Goal: Information Seeking & Learning: Learn about a topic

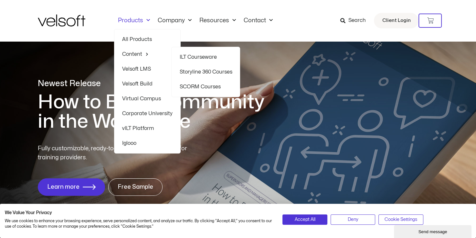
click at [213, 70] on link "Storyline 360 Courses" at bounding box center [205, 72] width 53 height 15
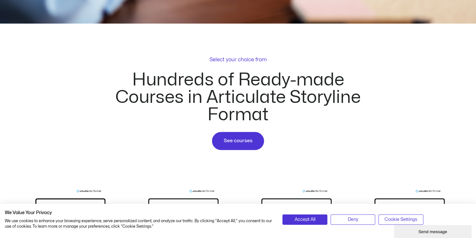
scroll to position [291, 0]
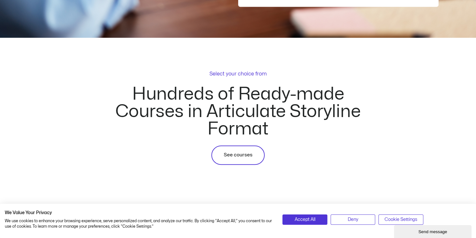
click at [246, 149] on link "See courses" at bounding box center [237, 155] width 53 height 19
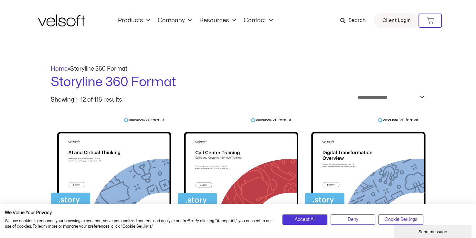
scroll to position [32, 0]
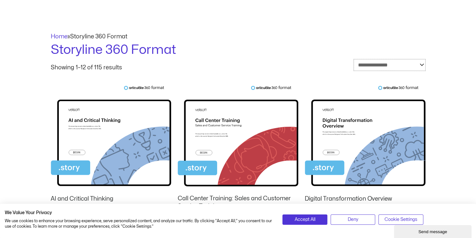
click at [408, 69] on select "**********" at bounding box center [389, 65] width 72 height 12
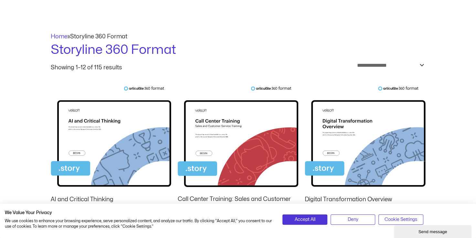
click at [365, 53] on h1 "Storyline 360 Format" at bounding box center [238, 50] width 375 height 18
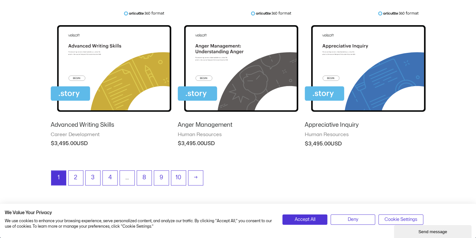
scroll to position [614, 0]
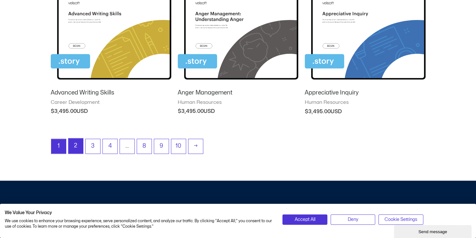
click at [75, 149] on link "2" at bounding box center [76, 146] width 15 height 15
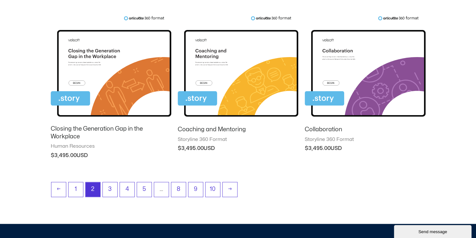
scroll to position [582, 0]
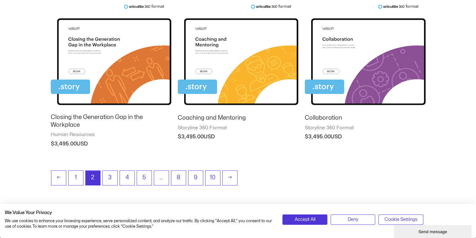
click at [210, 116] on h2 "Coaching and Mentoring" at bounding box center [238, 117] width 121 height 7
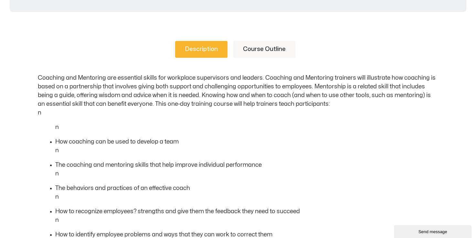
scroll to position [258, 0]
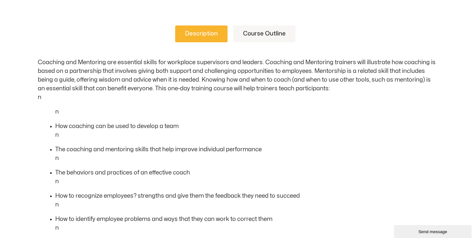
click at [269, 35] on link "Course Outline" at bounding box center [264, 34] width 62 height 17
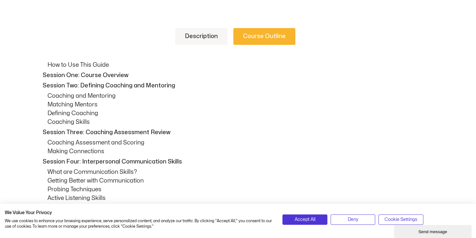
scroll to position [194, 0]
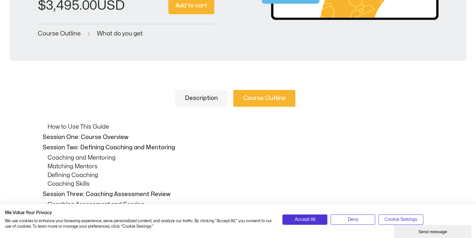
click at [227, 98] on link "Description" at bounding box center [201, 98] width 52 height 17
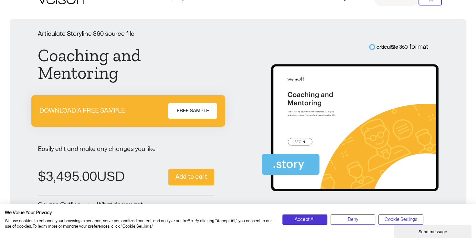
scroll to position [0, 0]
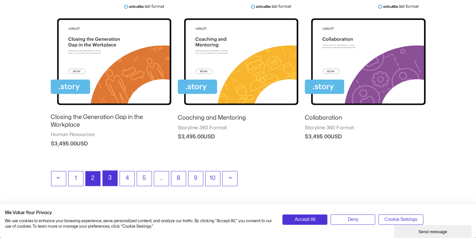
click at [110, 176] on link "3" at bounding box center [110, 178] width 15 height 15
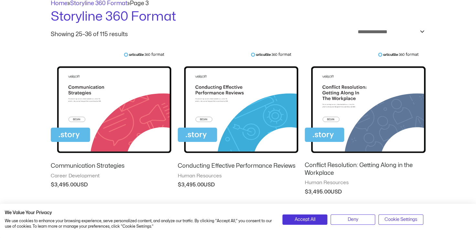
scroll to position [91, 0]
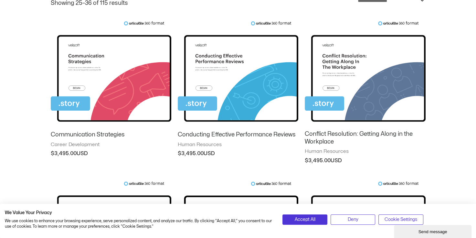
click at [245, 72] on img at bounding box center [238, 73] width 121 height 105
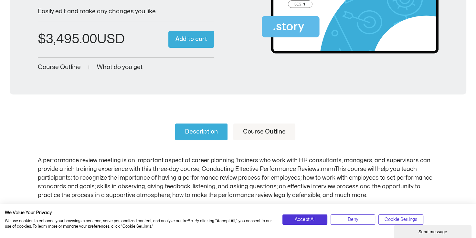
scroll to position [162, 0]
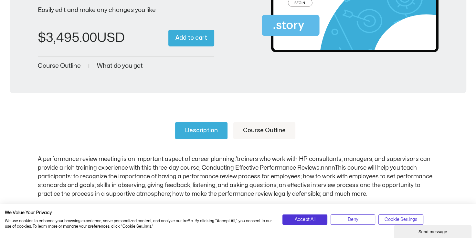
click at [265, 125] on link "Course Outline" at bounding box center [264, 130] width 62 height 17
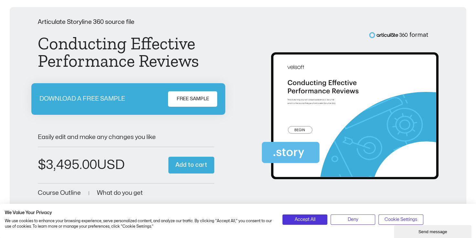
scroll to position [0, 0]
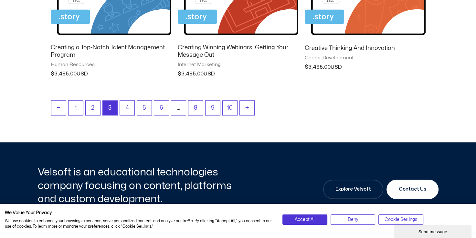
scroll to position [679, 0]
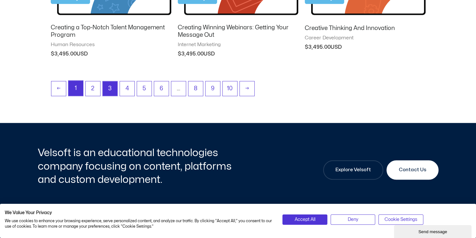
click at [74, 90] on link "1" at bounding box center [76, 88] width 15 height 15
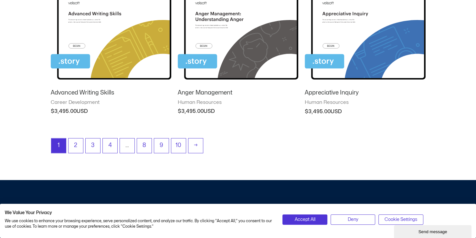
scroll to position [646, 0]
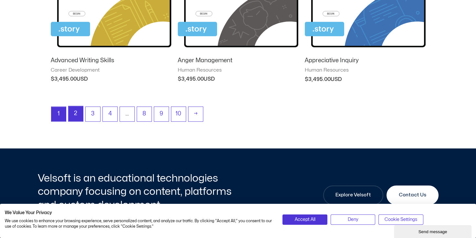
click at [76, 112] on link "2" at bounding box center [76, 113] width 15 height 15
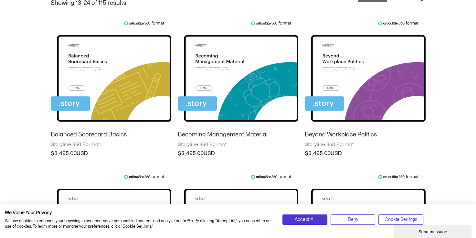
click at [207, 136] on h2 "Becoming Management Material" at bounding box center [238, 134] width 121 height 7
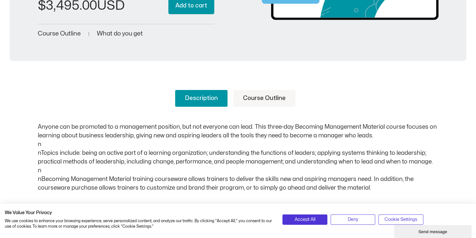
scroll to position [194, 0]
click at [261, 94] on link "Course Outline" at bounding box center [264, 98] width 62 height 17
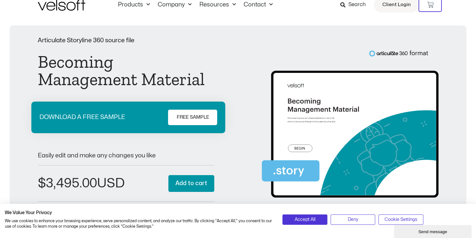
scroll to position [0, 0]
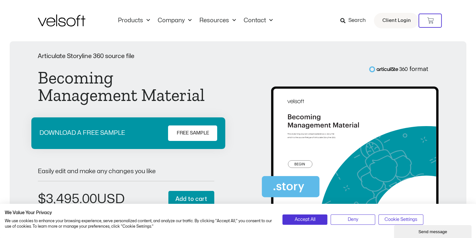
click at [47, 78] on h1 "Becoming Management Material" at bounding box center [126, 86] width 176 height 35
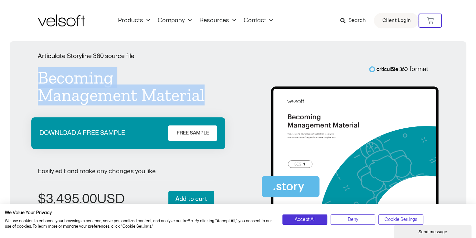
drag, startPoint x: 40, startPoint y: 76, endPoint x: 207, endPoint y: 94, distance: 167.7
click at [207, 94] on h1 "Becoming Management Material" at bounding box center [126, 86] width 176 height 35
copy h1 "Becoming Management Material"
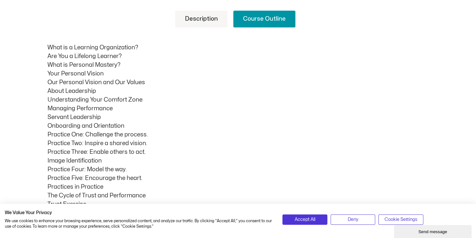
scroll to position [258, 0]
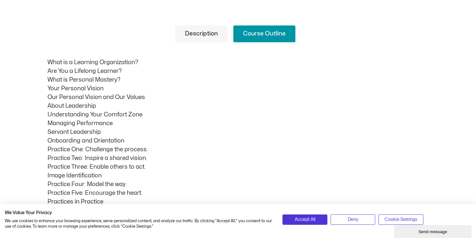
click at [190, 40] on link "Description" at bounding box center [201, 34] width 52 height 17
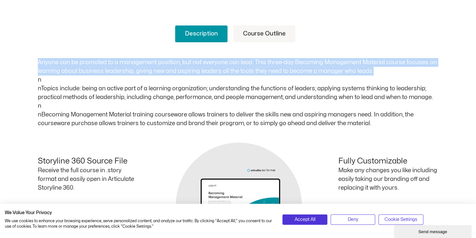
drag, startPoint x: 37, startPoint y: 60, endPoint x: 370, endPoint y: 73, distance: 333.1
click at [370, 73] on p "Anyone can be promoted to a management position, but not everyone can lead. Thi…" at bounding box center [238, 93] width 401 height 70
copy p "Anyone can be promoted to a management position, but not everyone can lead. Thi…"
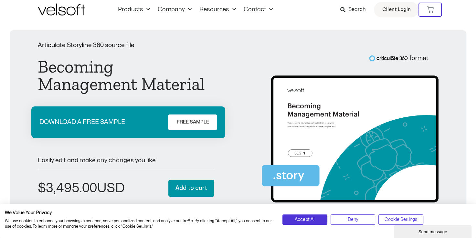
scroll to position [0, 0]
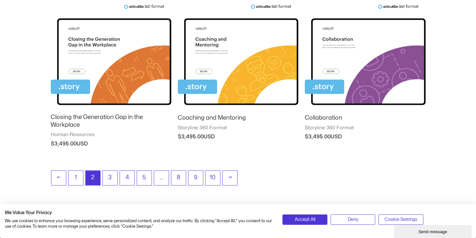
scroll to position [614, 0]
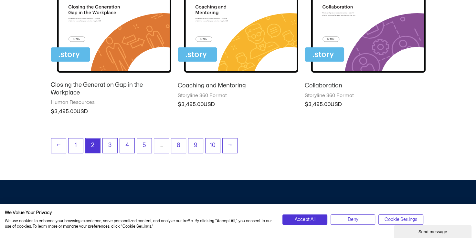
click at [210, 85] on h2 "Coaching and Mentoring" at bounding box center [238, 85] width 121 height 7
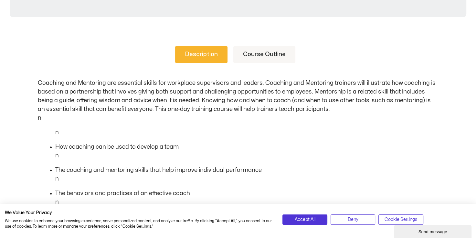
scroll to position [258, 0]
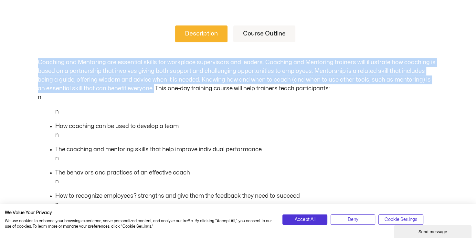
drag, startPoint x: 37, startPoint y: 61, endPoint x: 145, endPoint y: 90, distance: 111.8
click at [145, 90] on div "Description Course Outline Coaching and Mentoring are essential skills for work…" at bounding box center [238, 235] width 476 height 459
copy p "Coaching and Mentoring are essential skills for workplace supervisors and leade…"
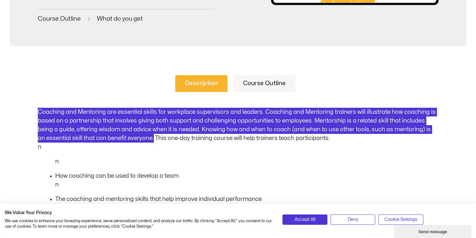
scroll to position [194, 0]
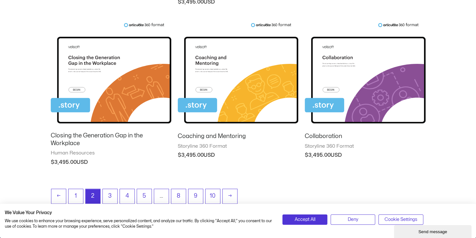
scroll to position [582, 0]
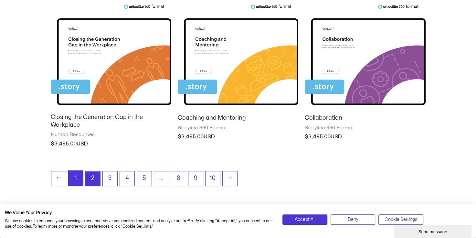
click at [81, 174] on link "1" at bounding box center [76, 178] width 15 height 15
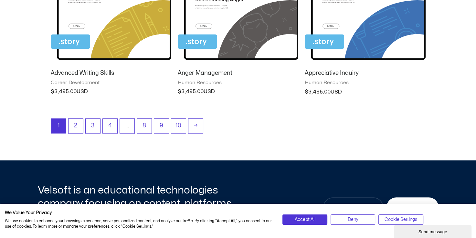
scroll to position [646, 0]
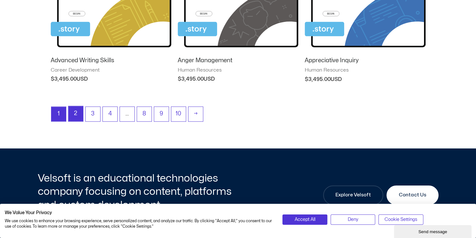
click at [74, 113] on link "2" at bounding box center [76, 113] width 15 height 15
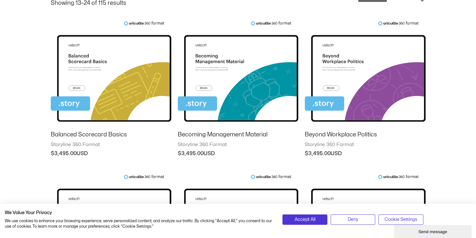
click at [230, 100] on img at bounding box center [238, 73] width 121 height 105
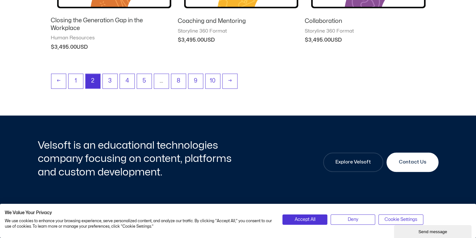
scroll to position [711, 0]
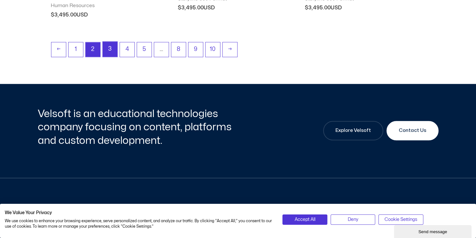
click at [115, 48] on link "3" at bounding box center [110, 49] width 15 height 15
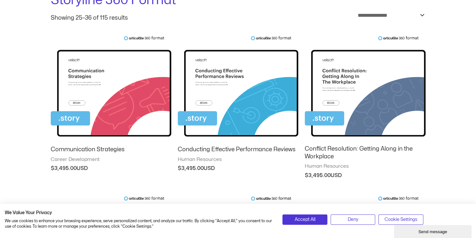
scroll to position [97, 0]
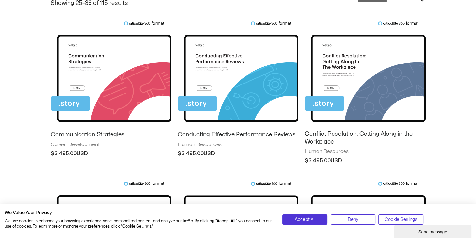
click at [234, 134] on h2 "Conducting Effective Performance Reviews" at bounding box center [238, 134] width 121 height 7
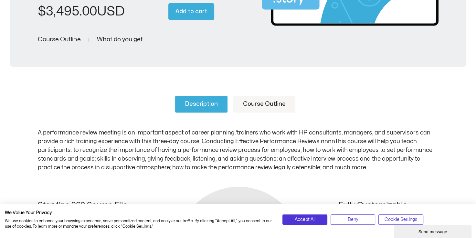
scroll to position [226, 0]
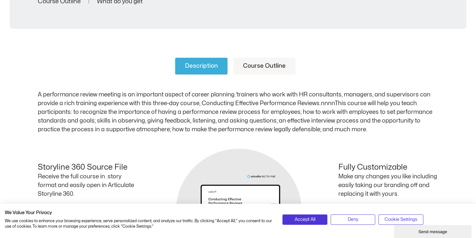
drag, startPoint x: 101, startPoint y: 98, endPoint x: 74, endPoint y: 99, distance: 26.5
click at [101, 98] on p "A performance review meeting is an important aspect of career planning.’trainer…" at bounding box center [238, 112] width 401 height 44
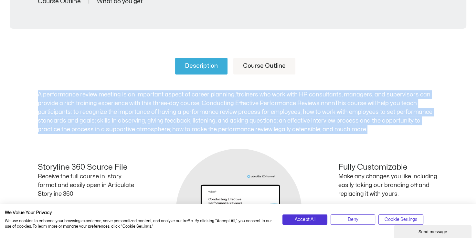
drag, startPoint x: 38, startPoint y: 94, endPoint x: 368, endPoint y: 128, distance: 331.4
click at [368, 128] on p "A performance review meeting is an important aspect of career planning.’trainer…" at bounding box center [238, 112] width 401 height 44
copy p "A performance review meeting is an important aspect of career planning.’trainer…"
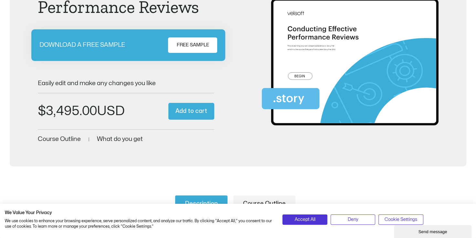
scroll to position [0, 0]
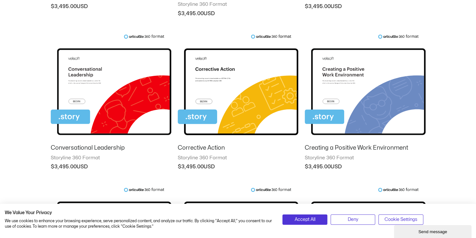
scroll to position [420, 0]
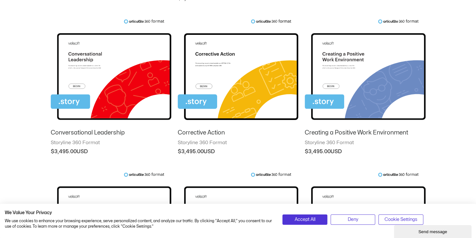
click at [138, 83] on img at bounding box center [111, 71] width 121 height 105
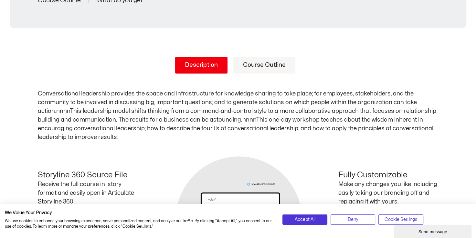
scroll to position [226, 0]
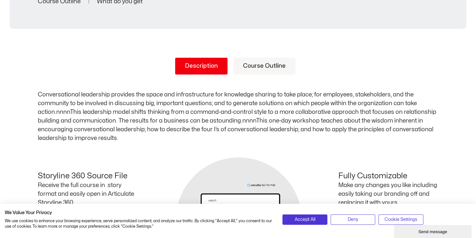
click at [262, 59] on link "Course Outline" at bounding box center [264, 66] width 62 height 17
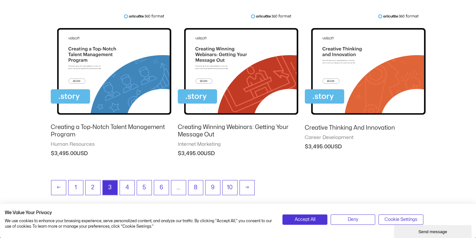
scroll to position [646, 0]
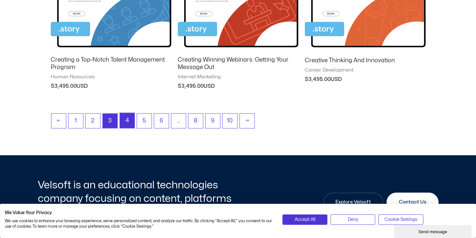
click at [124, 122] on link "4" at bounding box center [127, 120] width 15 height 15
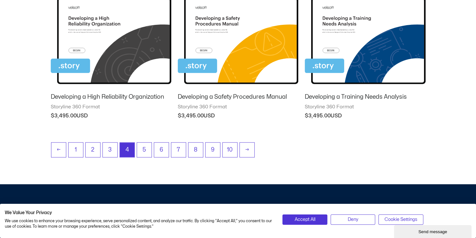
scroll to position [614, 0]
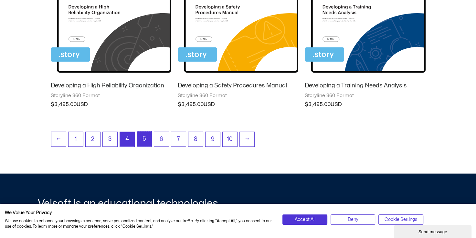
click at [145, 143] on link "5" at bounding box center [144, 139] width 15 height 15
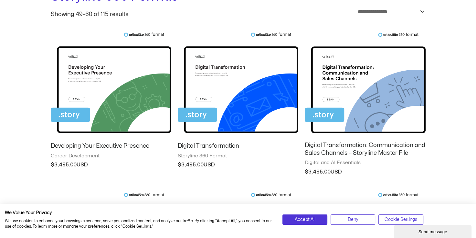
scroll to position [97, 0]
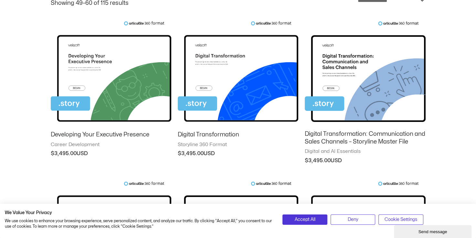
click at [121, 90] on img at bounding box center [111, 73] width 121 height 105
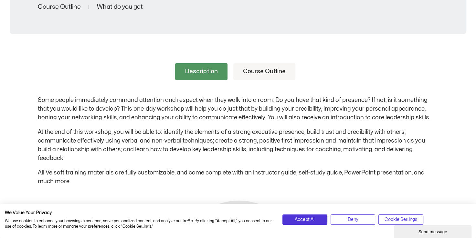
scroll to position [258, 0]
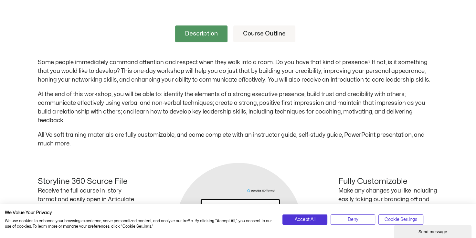
click at [261, 35] on link "Course Outline" at bounding box center [264, 34] width 62 height 17
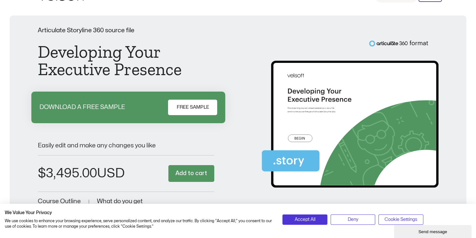
scroll to position [0, 0]
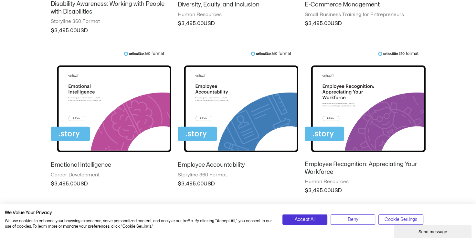
scroll to position [420, 0]
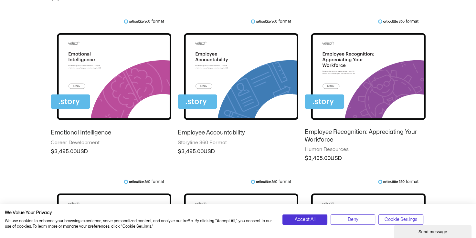
click at [260, 96] on img at bounding box center [238, 71] width 121 height 105
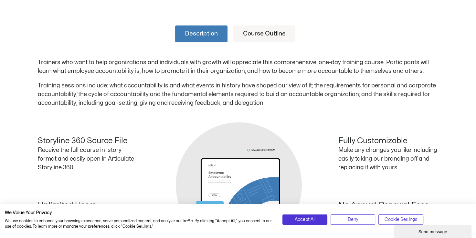
click at [248, 37] on link "Course Outline" at bounding box center [264, 34] width 62 height 17
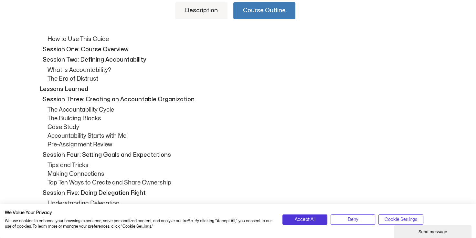
scroll to position [194, 0]
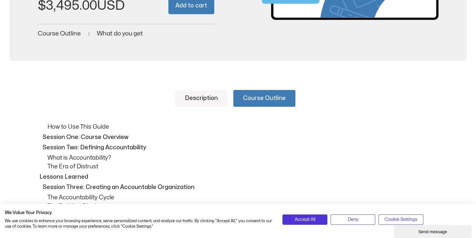
click at [194, 96] on link "Description" at bounding box center [201, 98] width 52 height 17
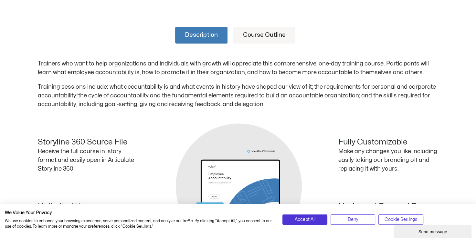
scroll to position [258, 0]
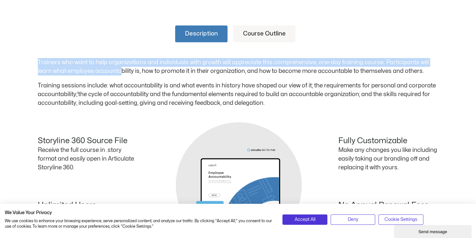
drag, startPoint x: 37, startPoint y: 60, endPoint x: 121, endPoint y: 72, distance: 85.4
click at [121, 72] on div "Description Course Outline Trainers who want to help organizations and individu…" at bounding box center [238, 155] width 476 height 299
drag, startPoint x: 121, startPoint y: 72, endPoint x: 113, endPoint y: 74, distance: 8.0
click at [113, 74] on p "Trainers who want to help organizations and individuals with growth will apprec…" at bounding box center [238, 66] width 401 height 17
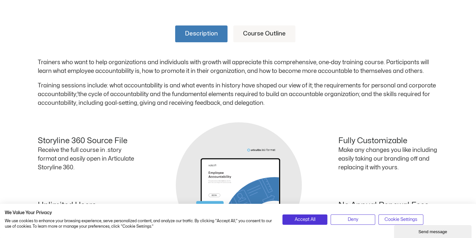
click at [64, 85] on p "Training sessions include: what accountability is and what events in history ha…" at bounding box center [238, 94] width 401 height 26
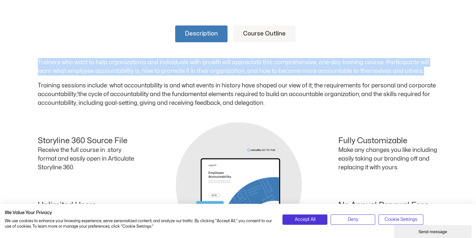
drag, startPoint x: 39, startPoint y: 61, endPoint x: 424, endPoint y: 71, distance: 385.6
click at [424, 71] on p "Trainers who want to help organizations and individuals with growth will apprec…" at bounding box center [238, 66] width 401 height 17
copy p "Trainers who want to help organizations and individuals with growth will apprec…"
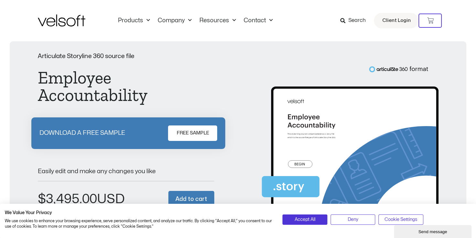
scroll to position [0, 0]
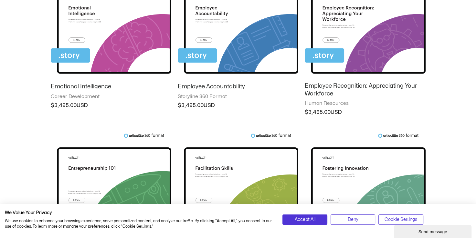
scroll to position [452, 0]
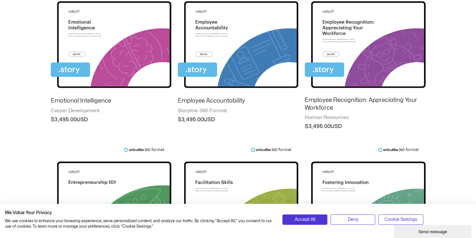
click at [383, 47] on img at bounding box center [365, 39] width 121 height 105
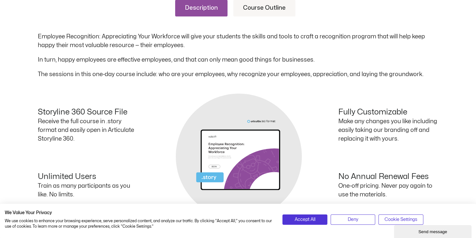
scroll to position [291, 0]
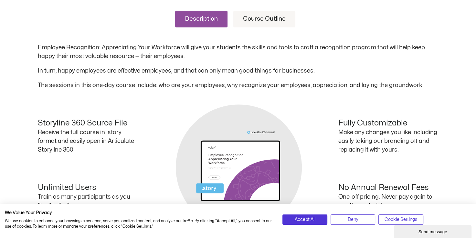
click at [250, 22] on link "Course Outline" at bounding box center [264, 19] width 62 height 17
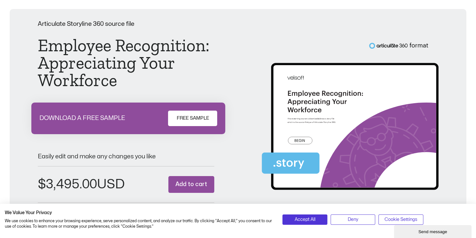
scroll to position [0, 0]
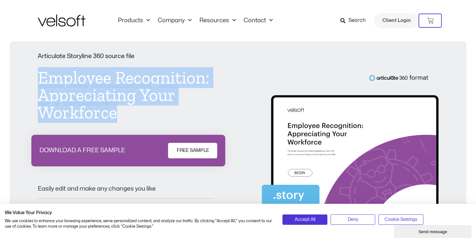
drag, startPoint x: 40, startPoint y: 76, endPoint x: 133, endPoint y: 111, distance: 99.2
click at [133, 111] on h1 "Employee Recognition: Appreciating Your Workforce" at bounding box center [126, 95] width 176 height 52
copy h1 "Employee Recognition: Appreciating Your Workforce"
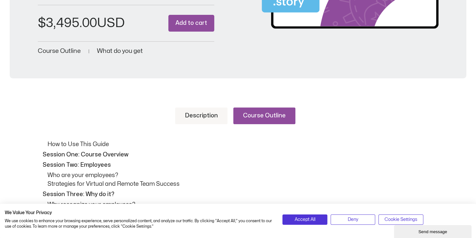
click at [199, 114] on link "Description" at bounding box center [201, 116] width 52 height 17
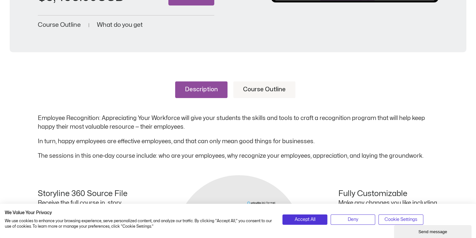
scroll to position [258, 0]
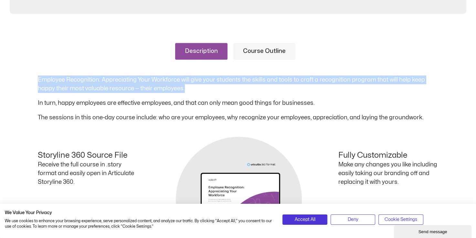
drag, startPoint x: 39, startPoint y: 79, endPoint x: 216, endPoint y: 89, distance: 178.0
click at [216, 89] on p "Employee Recognition: Appreciating Your Workforce will give your students the s…" at bounding box center [238, 84] width 401 height 17
copy p "Employee Recognition: Appreciating Your Workforce will give your students the s…"
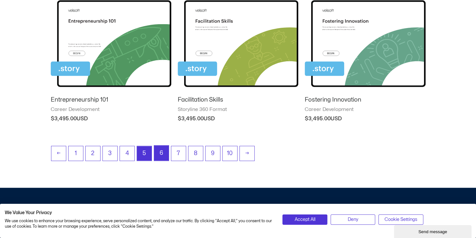
click at [165, 154] on link "6" at bounding box center [161, 153] width 15 height 15
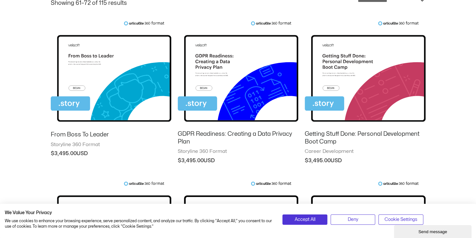
click at [140, 89] on img at bounding box center [111, 73] width 121 height 105
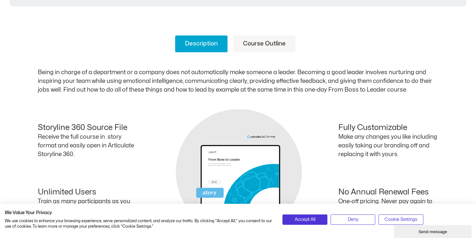
scroll to position [226, 0]
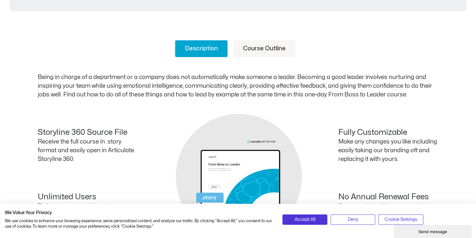
click at [262, 48] on link "Course Outline" at bounding box center [264, 48] width 62 height 17
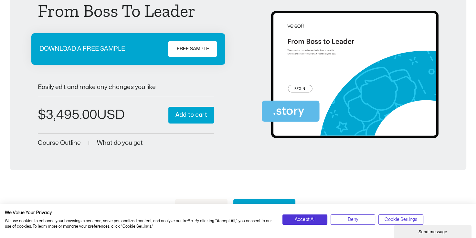
scroll to position [0, 0]
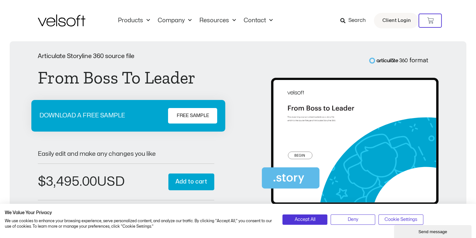
drag, startPoint x: 26, startPoint y: 84, endPoint x: 30, endPoint y: 81, distance: 3.9
click at [26, 84] on div "Articulate Storyline 360 source file From Boss To Leader DOWNLOAD A FREE SAMPLE…" at bounding box center [238, 134] width 444 height 162
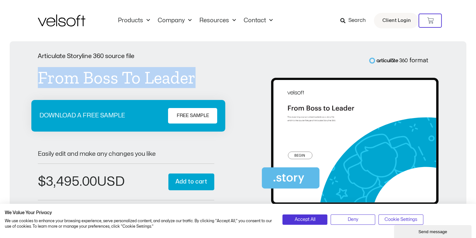
drag, startPoint x: 39, startPoint y: 76, endPoint x: 193, endPoint y: 78, distance: 154.5
click at [193, 78] on h1 "From Boss To Leader" at bounding box center [126, 77] width 176 height 17
copy h1 "From Boss To Leader"
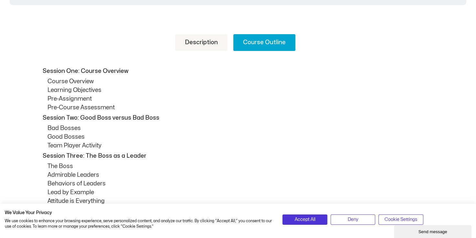
scroll to position [258, 0]
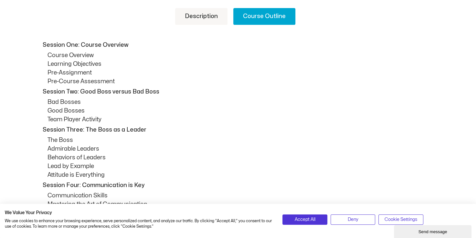
click at [198, 17] on link "Description" at bounding box center [201, 16] width 52 height 17
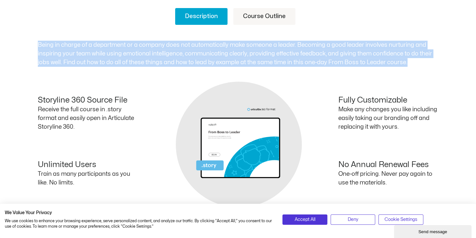
drag, startPoint x: 38, startPoint y: 44, endPoint x: 427, endPoint y: 60, distance: 389.4
click at [427, 60] on p "Being in charge of a department or a company does not automatically make someon…" at bounding box center [238, 54] width 401 height 26
copy p "Being in charge of a department or a company does not automatically make someon…"
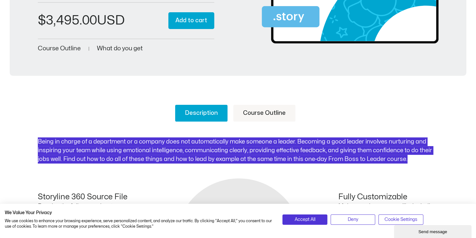
scroll to position [162, 0]
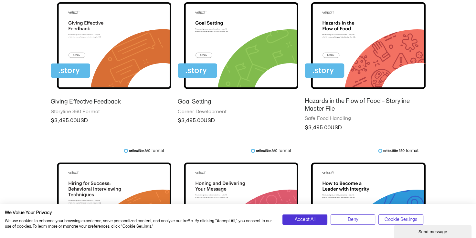
scroll to position [291, 0]
click at [252, 54] on img at bounding box center [238, 40] width 121 height 105
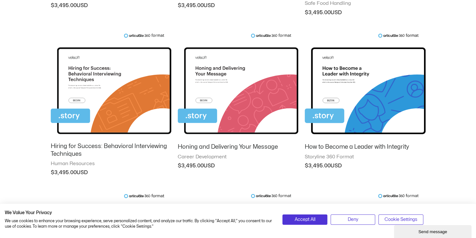
scroll to position [420, 0]
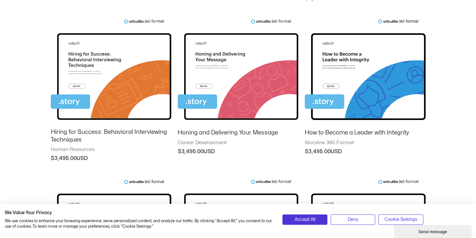
click at [136, 65] on img at bounding box center [111, 71] width 121 height 105
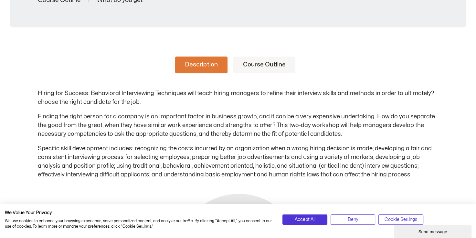
scroll to position [258, 0]
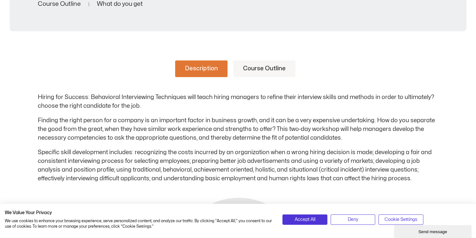
click at [292, 68] on link "Course Outline" at bounding box center [264, 68] width 62 height 17
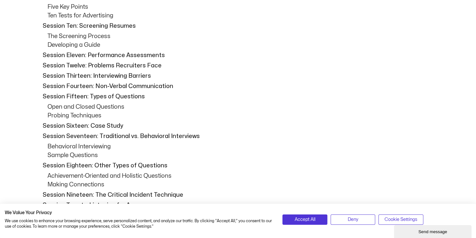
scroll to position [485, 0]
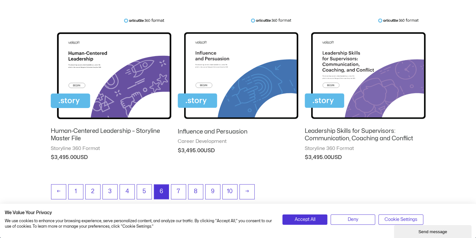
scroll to position [614, 0]
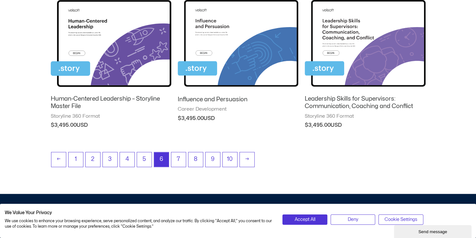
click at [384, 52] on img at bounding box center [365, 38] width 121 height 105
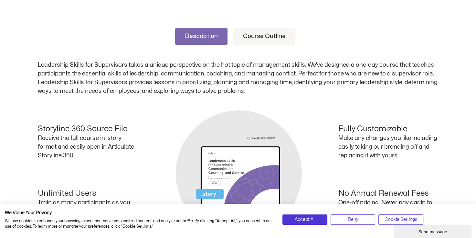
click at [256, 34] on link "Course Outline" at bounding box center [264, 36] width 62 height 17
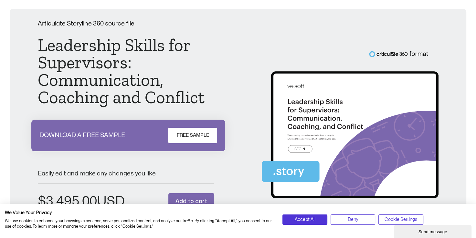
scroll to position [32, 0]
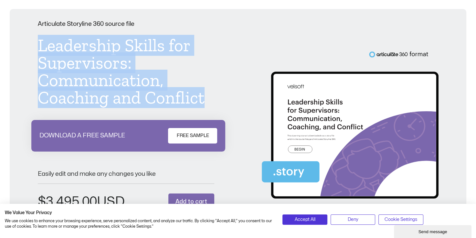
drag, startPoint x: 39, startPoint y: 45, endPoint x: 217, endPoint y: 100, distance: 186.2
click at [217, 100] on div "Articulate Storyline 360 source file Leadership Skills for Supervisors: Communi…" at bounding box center [238, 128] width 401 height 214
copy h1 "Leadership Skills for Supervisors: Communication, Coaching and Conflict"
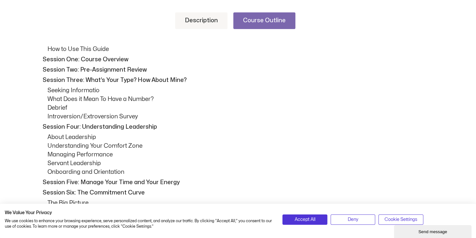
scroll to position [258, 0]
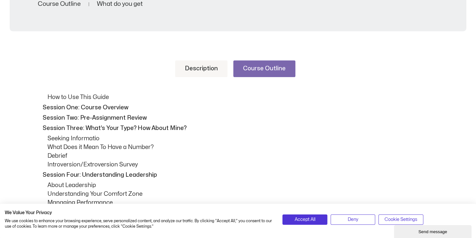
click at [209, 68] on link "Description" at bounding box center [201, 68] width 52 height 17
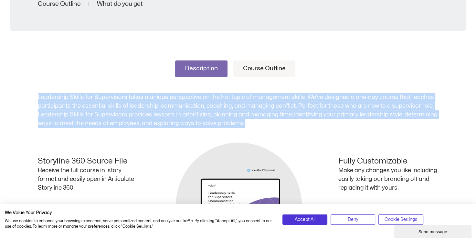
drag, startPoint x: 38, startPoint y: 95, endPoint x: 267, endPoint y: 122, distance: 230.7
click at [267, 122] on p "Leadership Skills for Supervisors takes a unique perspective on the hot topic o…" at bounding box center [238, 110] width 401 height 35
copy p "Leadership Skills for Supervisors takes a unique perspective on the hot topic o…"
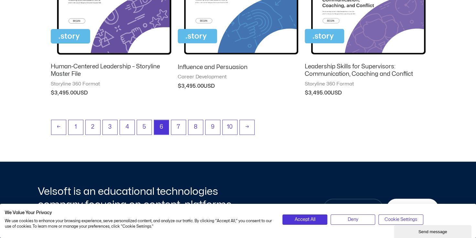
click at [133, 31] on img at bounding box center [111, 5] width 121 height 105
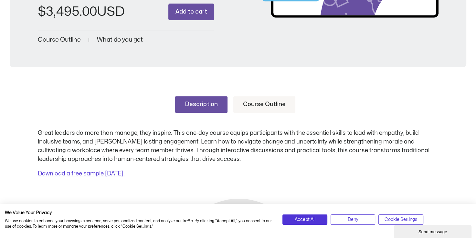
scroll to position [194, 0]
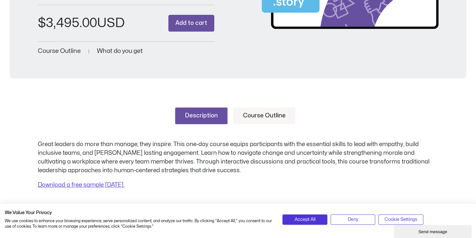
click at [254, 113] on link "Course Outline" at bounding box center [264, 116] width 62 height 17
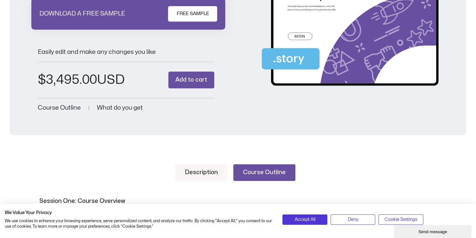
scroll to position [65, 0]
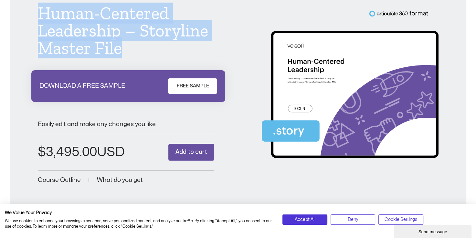
drag, startPoint x: 40, startPoint y: 10, endPoint x: 140, endPoint y: 44, distance: 105.3
click at [140, 44] on h1 "Human-Centered Leadership – Storyline Master File" at bounding box center [126, 31] width 176 height 52
copy h1 "Human-Centered Leadership – Storyline Master File"
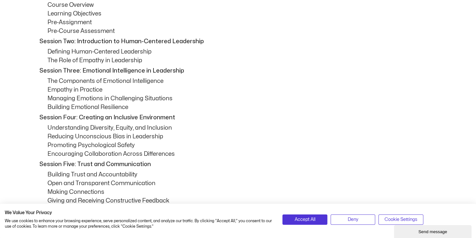
scroll to position [226, 0]
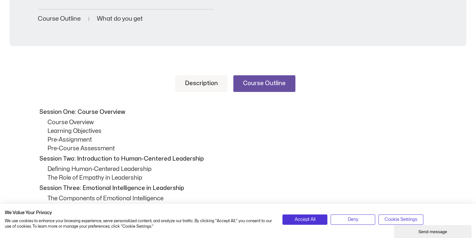
click at [213, 84] on link "Description" at bounding box center [201, 83] width 52 height 17
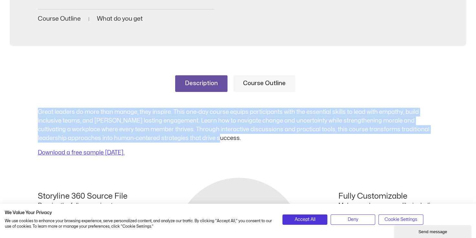
drag, startPoint x: 39, startPoint y: 111, endPoint x: 215, endPoint y: 140, distance: 178.8
click at [215, 140] on p "Great leaders do more than manage; they inspire. This one-day course equips par…" at bounding box center [238, 125] width 401 height 35
copy p "Great leaders do more than manage; they inspire. This one-day course equips par…"
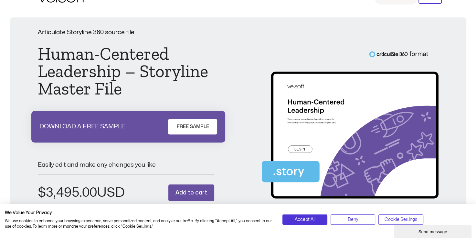
scroll to position [0, 0]
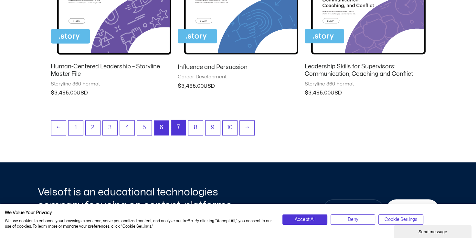
click at [179, 125] on link "7" at bounding box center [178, 127] width 15 height 15
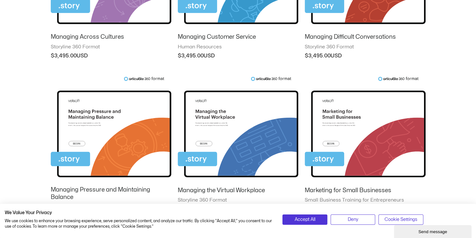
scroll to position [388, 0]
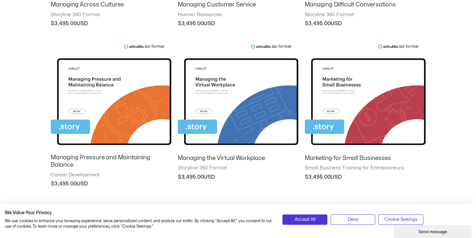
click at [244, 103] on img at bounding box center [238, 96] width 121 height 105
click at [233, 142] on img at bounding box center [238, 96] width 121 height 105
click at [304, 218] on span "Accept All" at bounding box center [304, 219] width 21 height 7
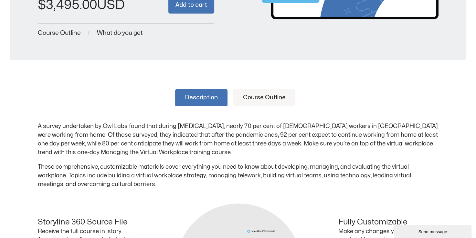
scroll to position [194, 0]
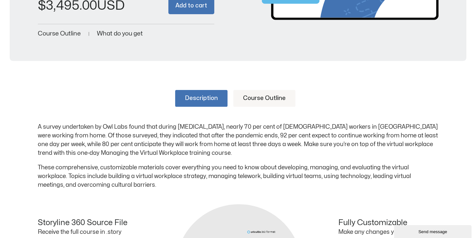
click at [244, 90] on link "Course Outline" at bounding box center [264, 98] width 62 height 17
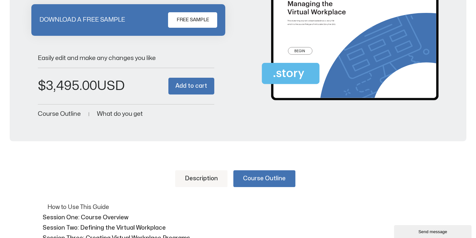
scroll to position [0, 0]
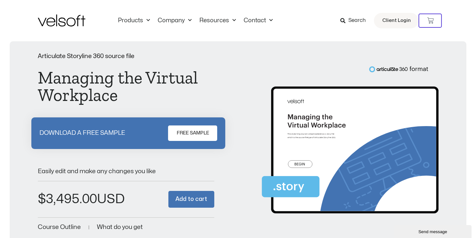
drag, startPoint x: 72, startPoint y: 82, endPoint x: 44, endPoint y: 80, distance: 28.2
click at [72, 82] on h1 "Managing the Virtual Workplace" at bounding box center [126, 86] width 176 height 35
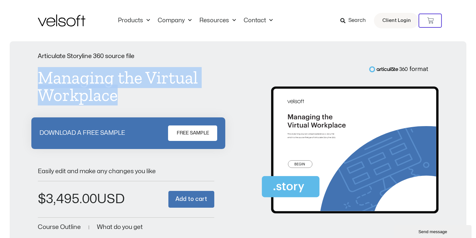
drag, startPoint x: 38, startPoint y: 77, endPoint x: 115, endPoint y: 98, distance: 79.7
click at [115, 98] on h1 "Managing the Virtual Workplace" at bounding box center [126, 86] width 176 height 35
copy h1 "Managing the Virtual Workplace"
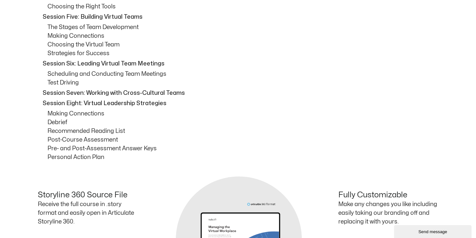
scroll to position [194, 0]
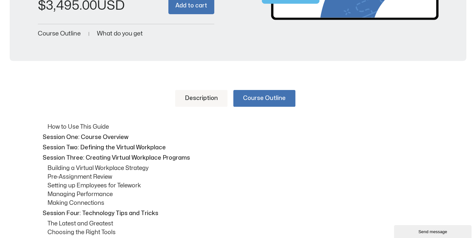
click at [200, 101] on link "Description" at bounding box center [201, 98] width 52 height 17
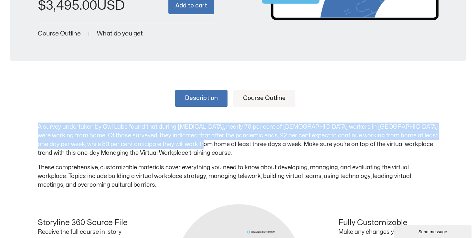
drag, startPoint x: 37, startPoint y: 127, endPoint x: 177, endPoint y: 146, distance: 141.2
click at [177, 146] on div "Description Course Outline A survey undertaken by Owl Labs found that during [M…" at bounding box center [238, 229] width 476 height 316
drag, startPoint x: 177, startPoint y: 146, endPoint x: 144, endPoint y: 139, distance: 33.5
click at [149, 139] on p "A survey undertaken by Owl Labs found that during [MEDICAL_DATA], nearly 70 per…" at bounding box center [238, 140] width 401 height 35
click at [125, 139] on p "A survey undertaken by Owl Labs found that during [MEDICAL_DATA], nearly 70 per…" at bounding box center [238, 140] width 401 height 35
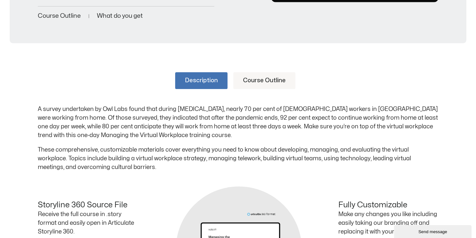
scroll to position [226, 0]
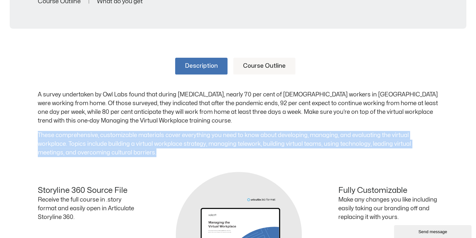
drag, startPoint x: 38, startPoint y: 134, endPoint x: 156, endPoint y: 153, distance: 119.8
click at [156, 153] on p "These comprehensive, customizable materials cover everything you need to know a…" at bounding box center [238, 144] width 401 height 26
copy p "These comprehensive, customizable materials cover everything you need to know a…"
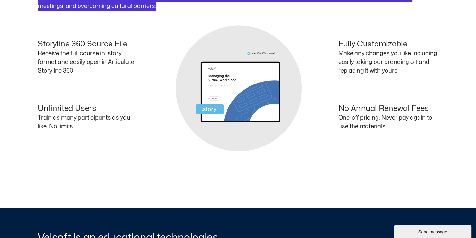
scroll to position [327, 0]
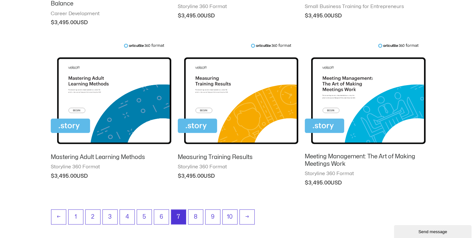
scroll to position [582, 0]
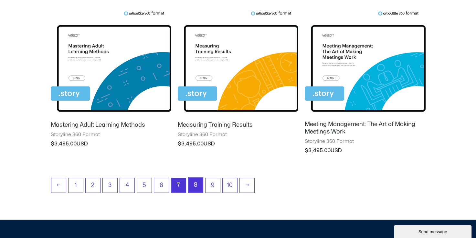
click at [197, 179] on link "8" at bounding box center [195, 185] width 15 height 15
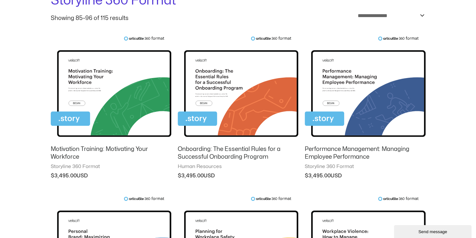
scroll to position [97, 0]
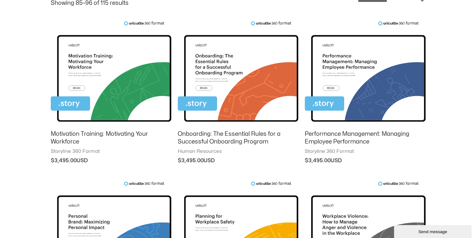
click at [338, 136] on h2 "Performance Management: Managing Employee Performance" at bounding box center [365, 138] width 121 height 15
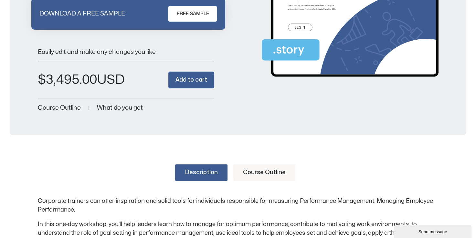
scroll to position [194, 0]
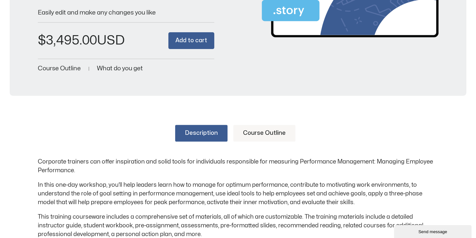
click at [277, 132] on link "Course Outline" at bounding box center [264, 133] width 62 height 17
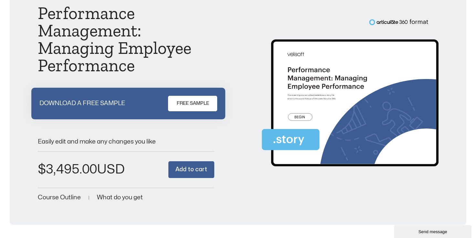
scroll to position [65, 0]
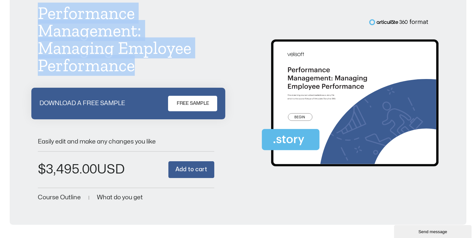
drag, startPoint x: 41, startPoint y: 11, endPoint x: 140, endPoint y: 70, distance: 115.4
click at [140, 70] on h1 "Performance Management: Managing Employee Performance" at bounding box center [126, 40] width 176 height 70
copy h1 "Performance Management: Managing Employee Performance"
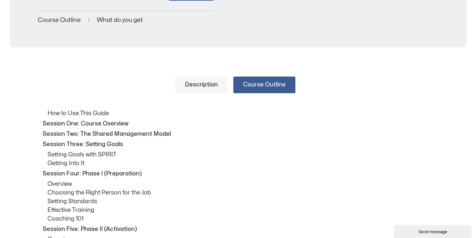
scroll to position [258, 0]
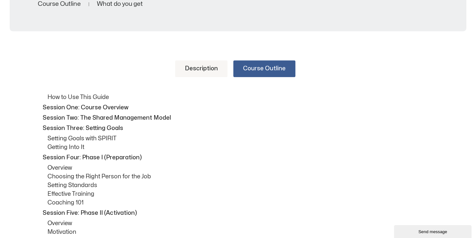
click at [198, 72] on link "Description" at bounding box center [201, 68] width 52 height 17
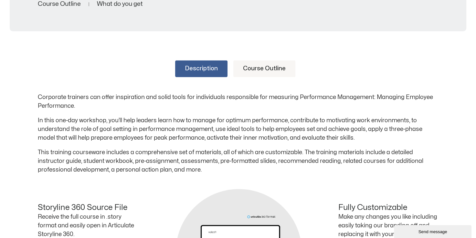
scroll to position [291, 0]
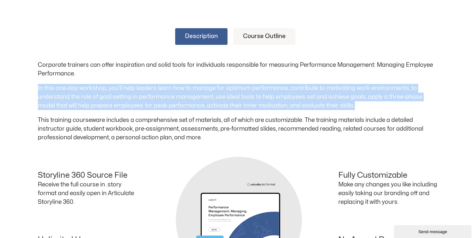
drag, startPoint x: 37, startPoint y: 85, endPoint x: 357, endPoint y: 105, distance: 321.4
click at [357, 105] on div "Description Course Outline Corporate trainers can offer inspiration and solid t…" at bounding box center [238, 174] width 476 height 331
copy p "In this one-day workshop, you’ll help leaders learn how to manage for optimum p…"
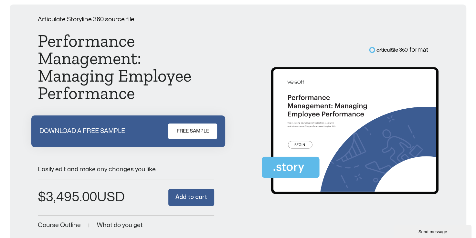
scroll to position [0, 0]
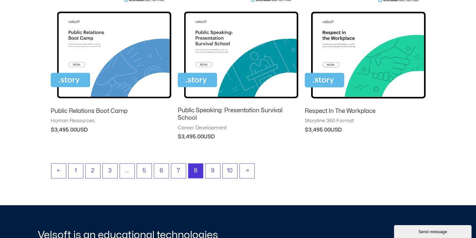
scroll to position [614, 0]
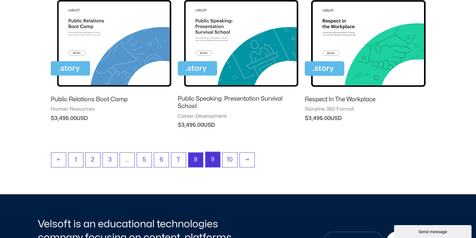
click at [212, 158] on link "9" at bounding box center [213, 159] width 15 height 15
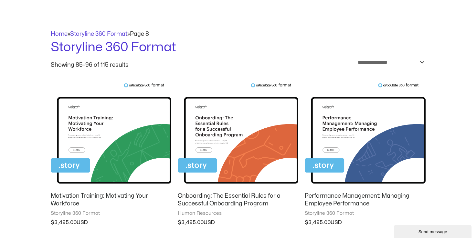
scroll to position [65, 0]
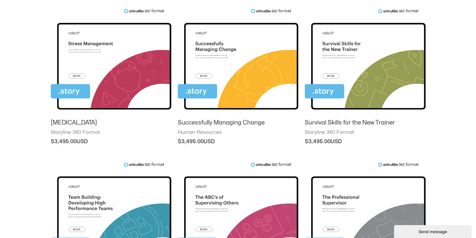
scroll to position [420, 0]
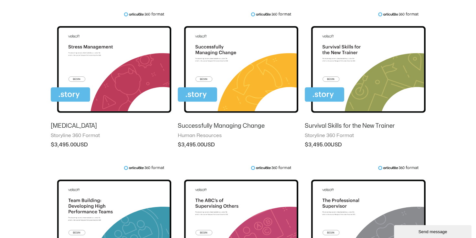
click at [247, 68] on img at bounding box center [238, 64] width 121 height 105
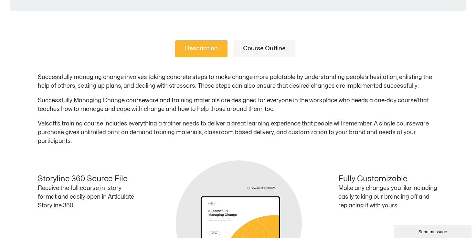
scroll to position [258, 0]
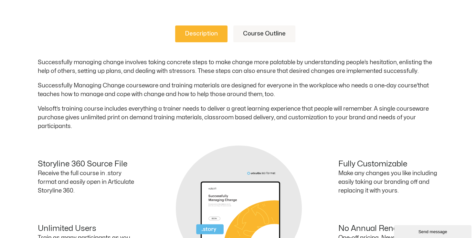
click at [276, 33] on link "Course Outline" at bounding box center [264, 34] width 62 height 17
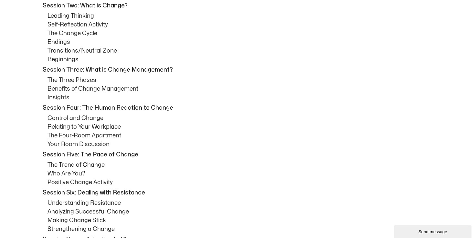
scroll to position [226, 0]
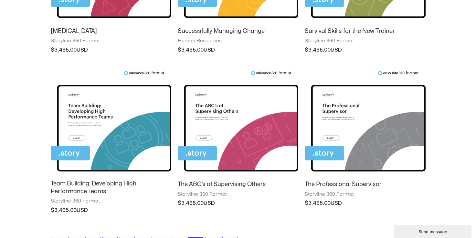
scroll to position [549, 0]
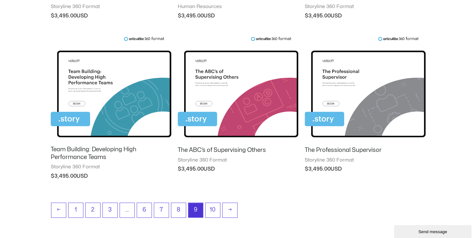
click at [117, 90] on img at bounding box center [111, 89] width 121 height 105
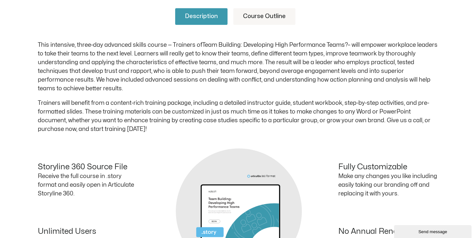
scroll to position [291, 0]
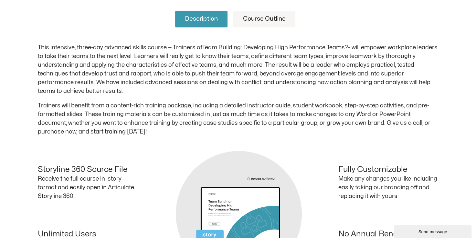
click at [286, 6] on div "Description Course Outline This intensive, three-day advanced skills course — T…" at bounding box center [238, 130] width 401 height 278
click at [279, 19] on link "Course Outline" at bounding box center [264, 19] width 62 height 17
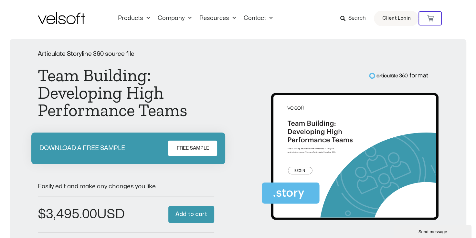
scroll to position [0, 0]
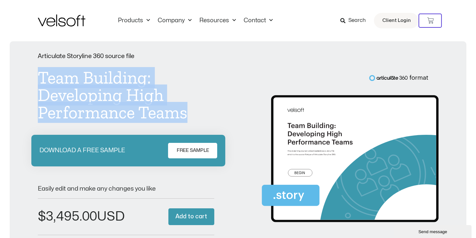
drag, startPoint x: 40, startPoint y: 74, endPoint x: 190, endPoint y: 114, distance: 155.0
click at [190, 114] on h1 "Team Building: Developing High Performance Teams" at bounding box center [126, 95] width 176 height 52
copy h1 "Team Building: Developing High Performance Teams"
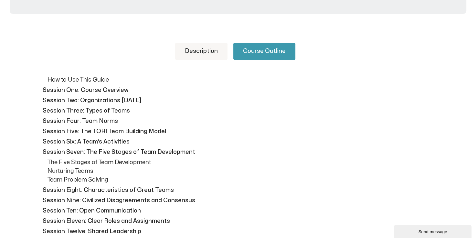
scroll to position [226, 0]
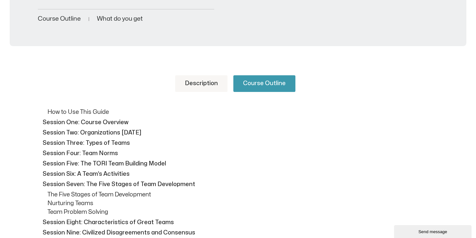
click at [209, 88] on link "Description" at bounding box center [201, 83] width 52 height 17
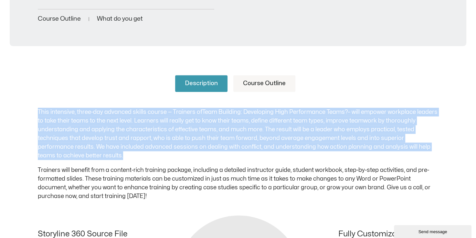
drag, startPoint x: 37, startPoint y: 111, endPoint x: 78, endPoint y: 157, distance: 61.6
click at [78, 157] on p "This intensive, three-day advanced skills course — Trainers of Team Building: D…" at bounding box center [238, 134] width 401 height 52
copy p "This intensive, three-day advanced skills course — Trainers of Team Building: D…"
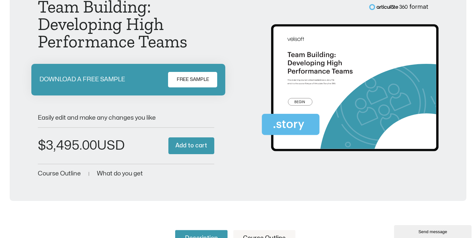
scroll to position [0, 0]
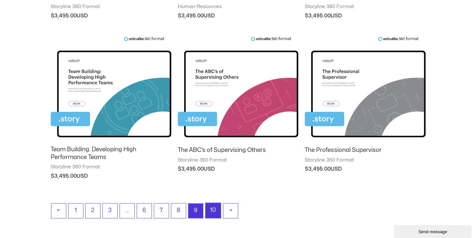
click at [211, 209] on link "10" at bounding box center [213, 210] width 15 height 15
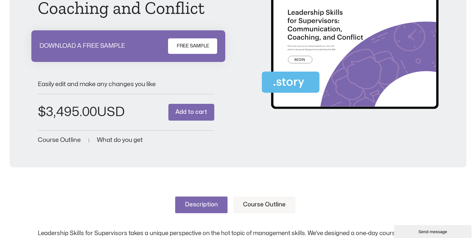
scroll to position [65, 0]
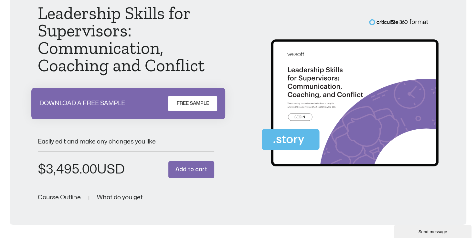
click at [191, 105] on span "FREE SAMPLE" at bounding box center [192, 104] width 32 height 8
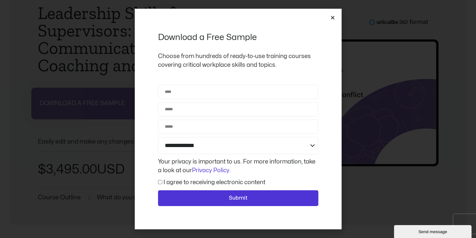
click at [333, 18] on icon "Close" at bounding box center [332, 17] width 5 height 5
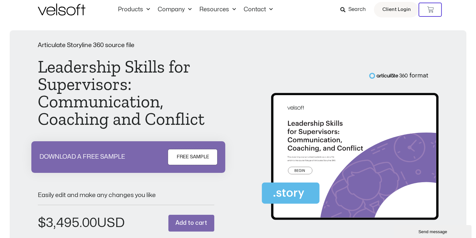
scroll to position [0, 0]
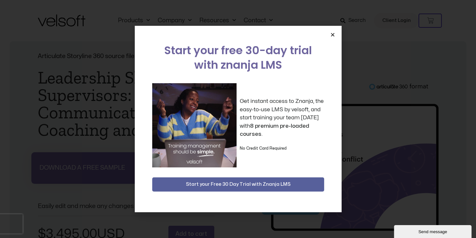
click at [332, 32] on icon "Close" at bounding box center [332, 34] width 5 height 5
